Goal: Information Seeking & Learning: Learn about a topic

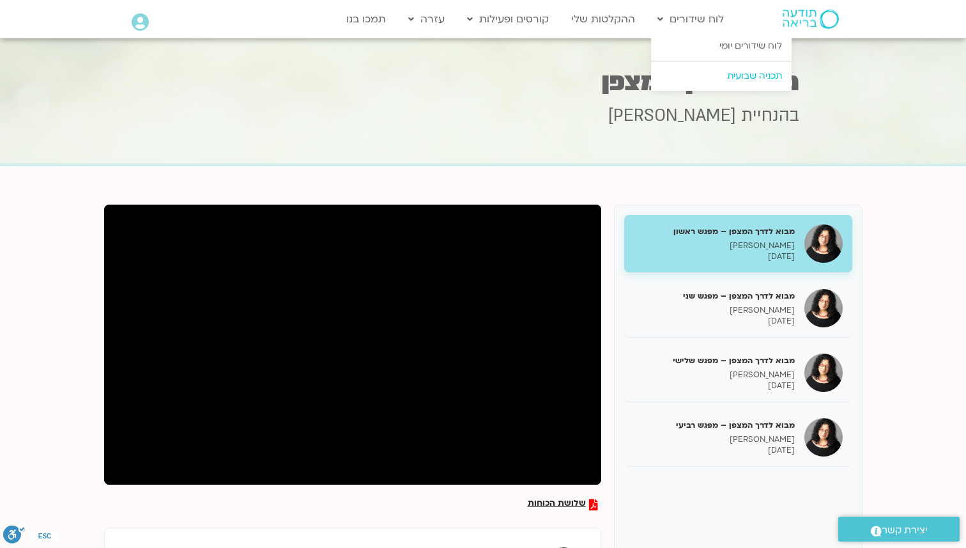
click at [694, 68] on link "תכניה שבועית" at bounding box center [721, 75] width 141 height 29
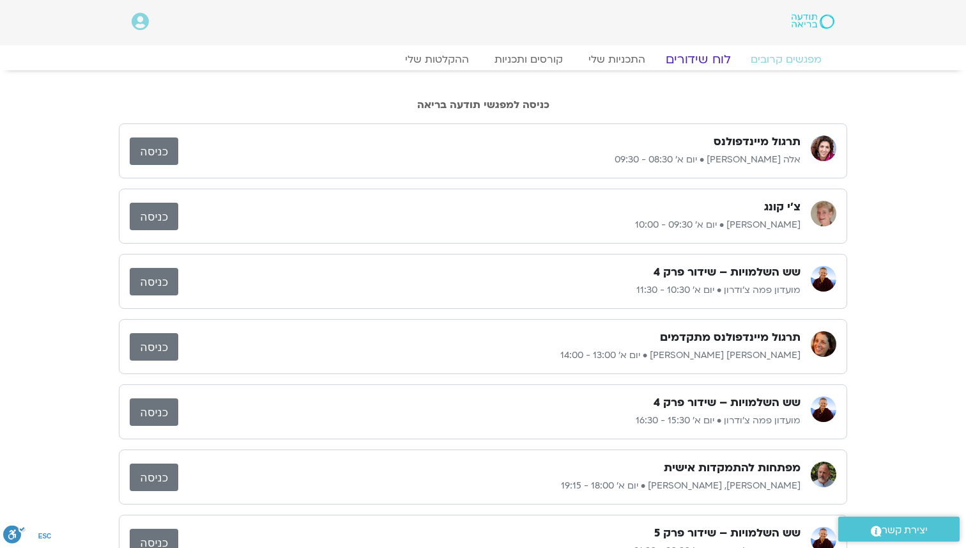
click at [688, 55] on link "לוח שידורים" at bounding box center [698, 59] width 96 height 15
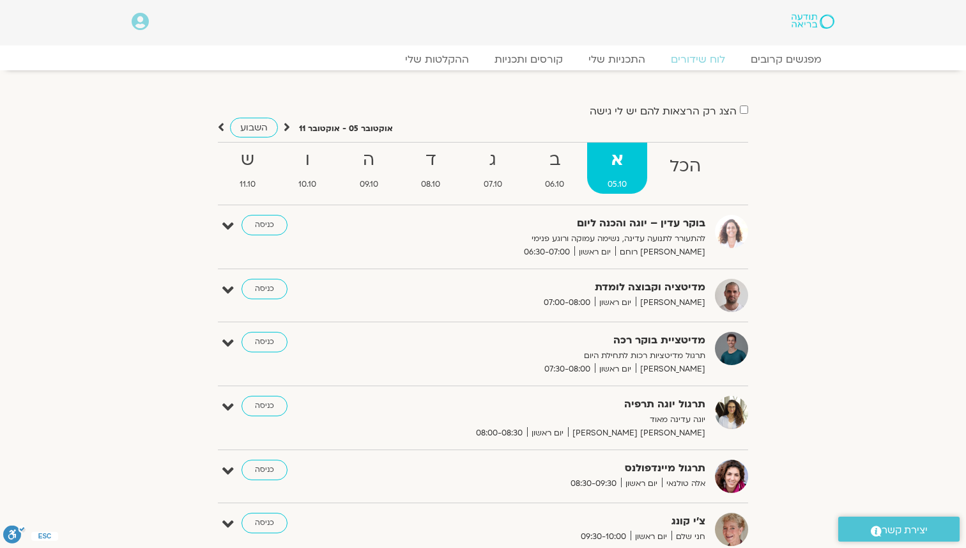
click at [77, 276] on section "הצג רק הרצאות להם יש לי גישה אוקטובר 05 - אוקטובר 11 השבוע להציג אירועים שפתוחי…" at bounding box center [483, 521] width 966 height 903
click at [557, 158] on strong "ב" at bounding box center [555, 160] width 60 height 29
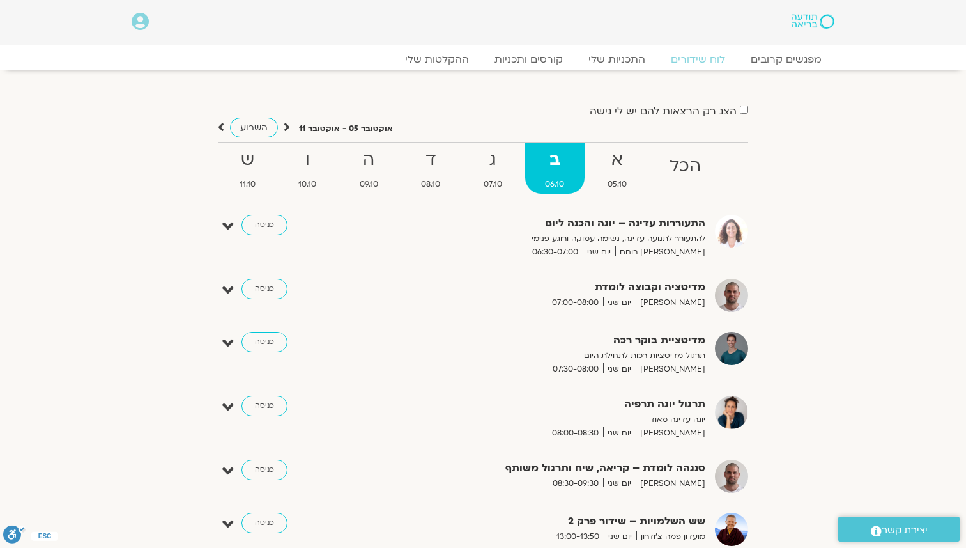
click at [557, 158] on strong "ב" at bounding box center [555, 160] width 60 height 29
click at [554, 153] on strong "ב" at bounding box center [555, 160] width 60 height 29
click at [497, 158] on strong "ג" at bounding box center [492, 160] width 59 height 29
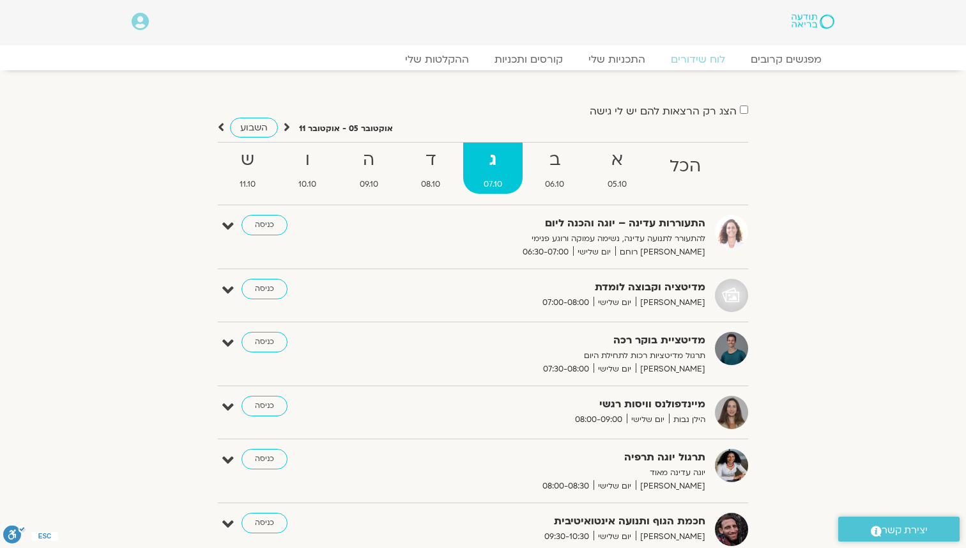
click at [497, 158] on strong "ג" at bounding box center [492, 160] width 59 height 29
click at [562, 180] on span "06.10" at bounding box center [555, 184] width 60 height 13
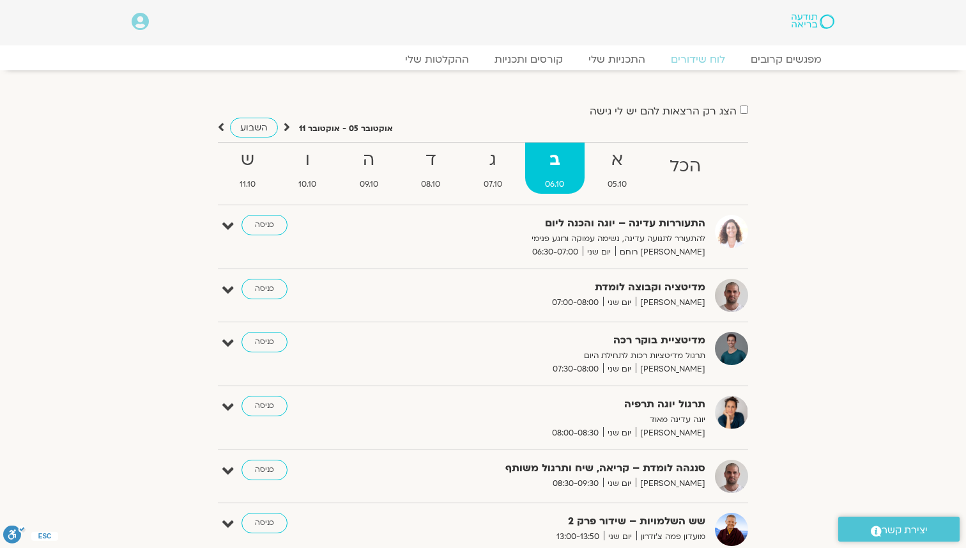
click at [553, 159] on strong "ב" at bounding box center [555, 160] width 60 height 29
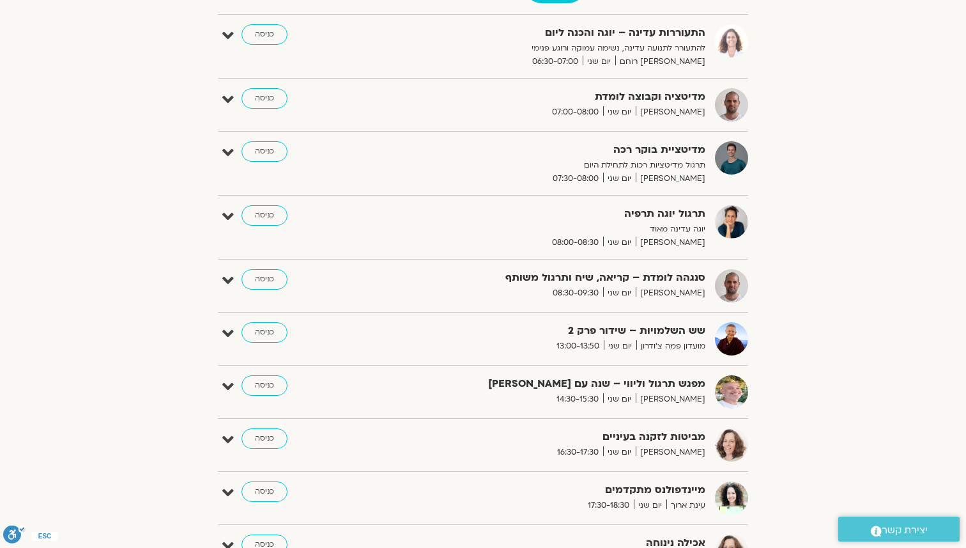
scroll to position [191, 0]
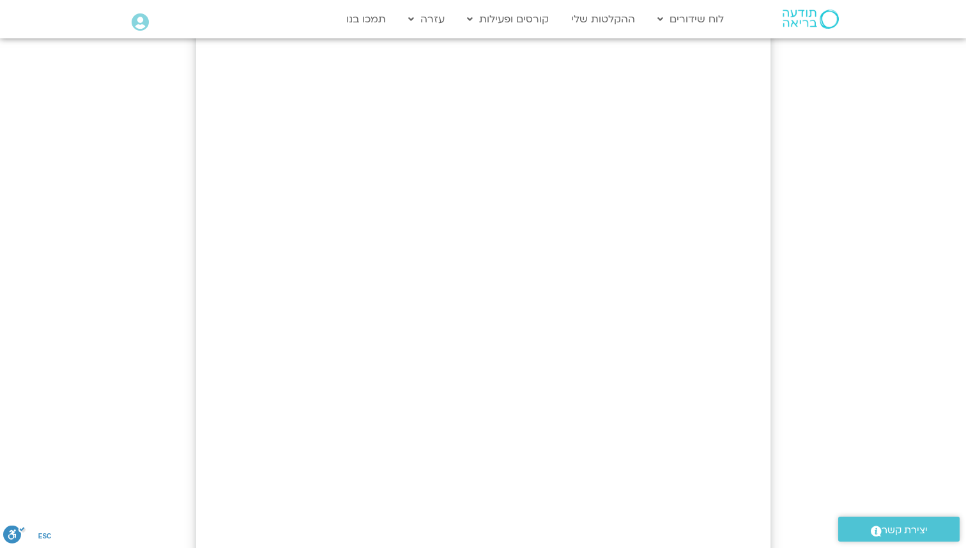
scroll to position [302, 0]
